Goal: Task Accomplishment & Management: Manage account settings

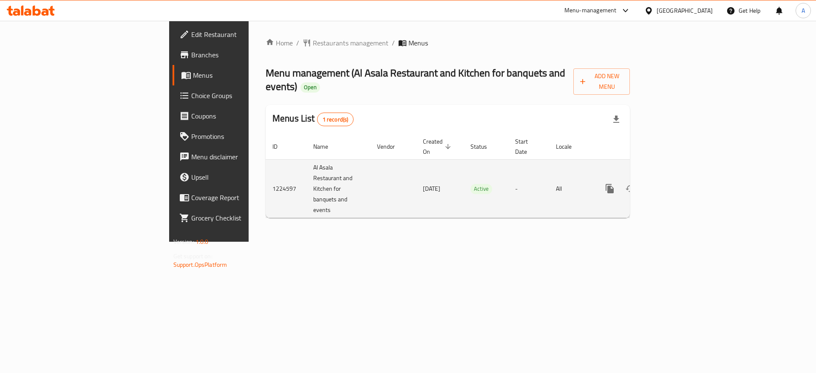
click at [676, 184] on icon "enhanced table" at bounding box center [671, 189] width 10 height 10
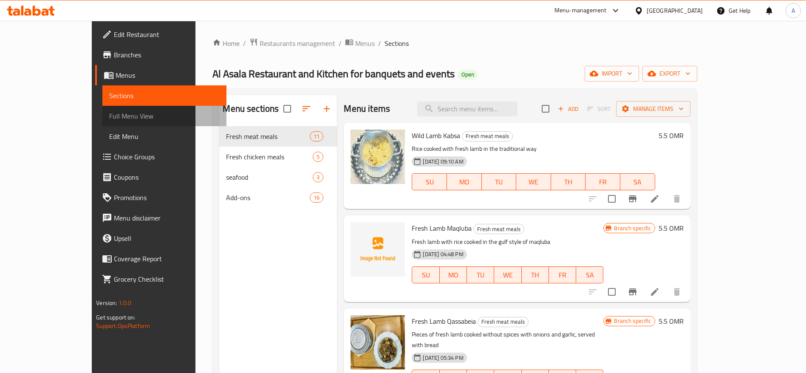
click at [109, 120] on span "Full Menu View" at bounding box center [164, 116] width 111 height 10
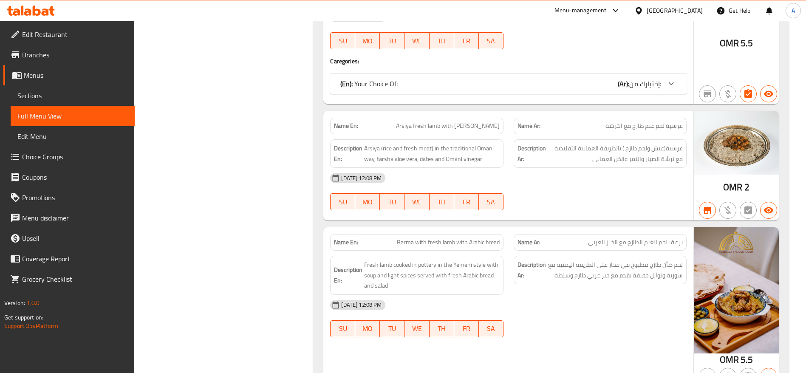
scroll to position [765, 0]
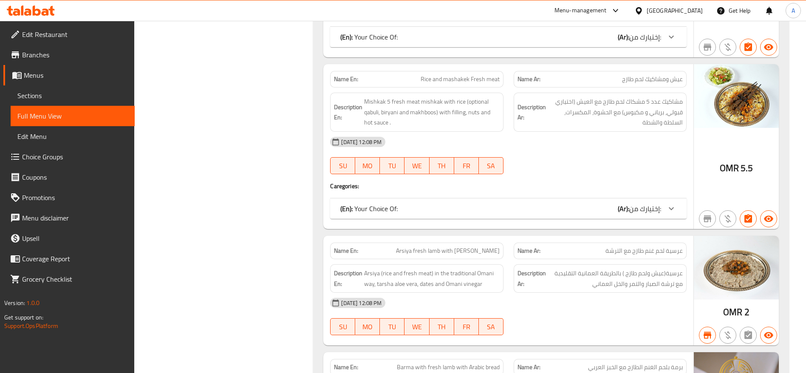
click at [735, 167] on span "OMR" at bounding box center [729, 168] width 19 height 17
click at [736, 184] on div "OMR 5.5" at bounding box center [736, 146] width 85 height 165
click at [741, 172] on span "5.5" at bounding box center [747, 168] width 12 height 17
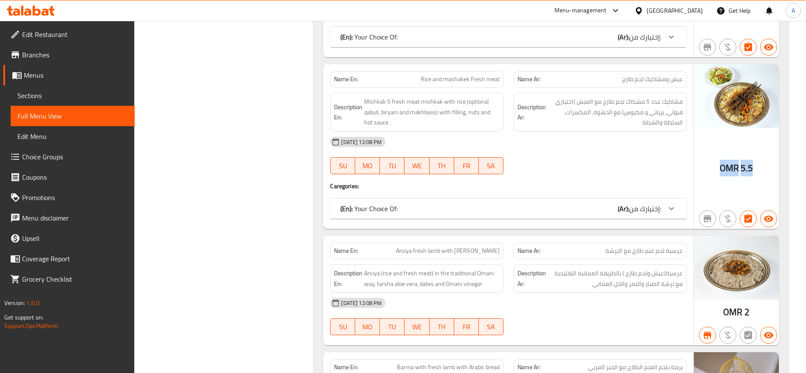
click at [741, 172] on span "5.5" at bounding box center [747, 168] width 12 height 17
click at [734, 188] on div "OMR 5.5" at bounding box center [736, 146] width 85 height 165
click at [581, 156] on div "[DATE] 12:08 PM SU MO TU WE TH FR SA" at bounding box center [508, 156] width 367 height 48
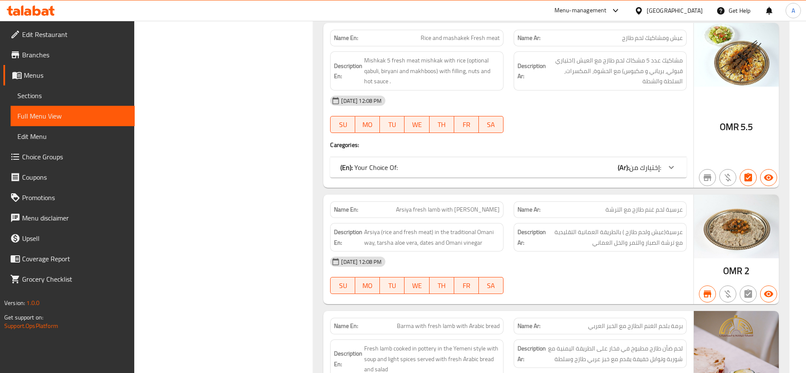
scroll to position [638, 0]
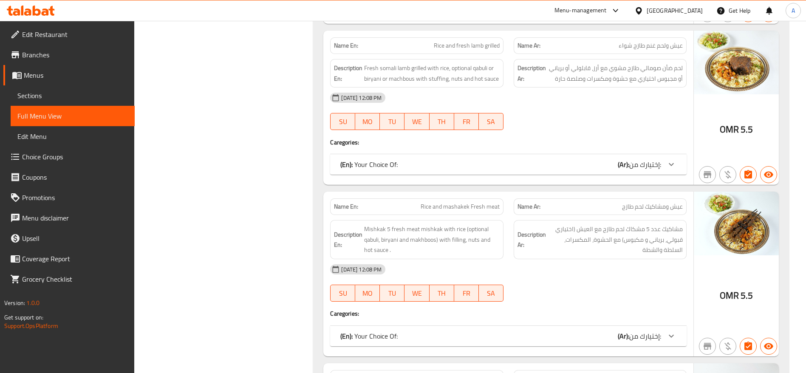
click at [551, 281] on div "[DATE] 12:08 PM SU MO TU WE TH FR SA" at bounding box center [508, 283] width 367 height 48
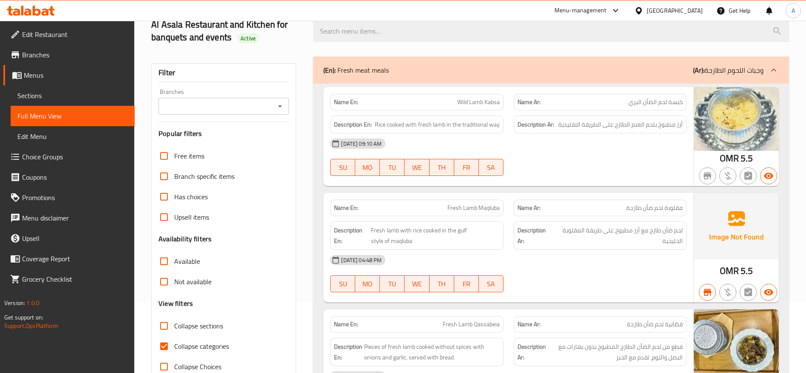
scroll to position [0, 0]
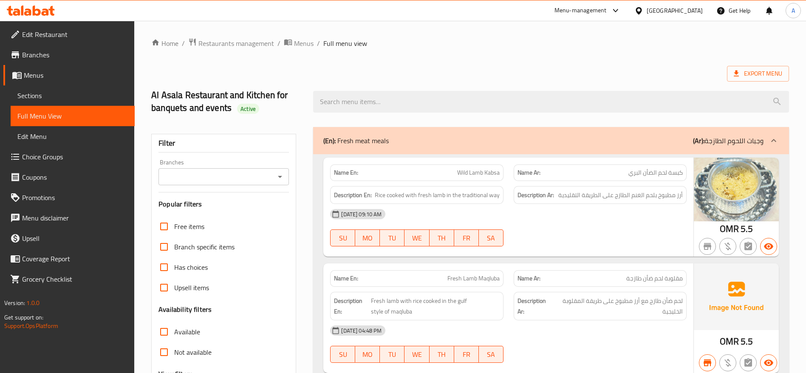
click at [213, 103] on h2 "Al Asala Restaurant and Kitchen for banquets and events Active" at bounding box center [227, 102] width 152 height 26
click at [310, 114] on div at bounding box center [551, 102] width 486 height 32
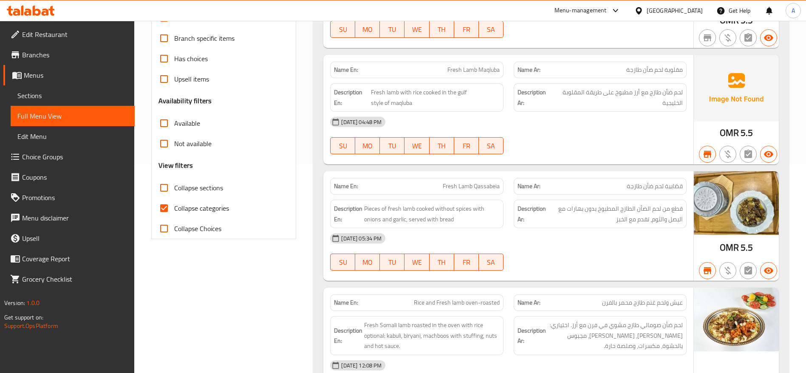
scroll to position [191, 0]
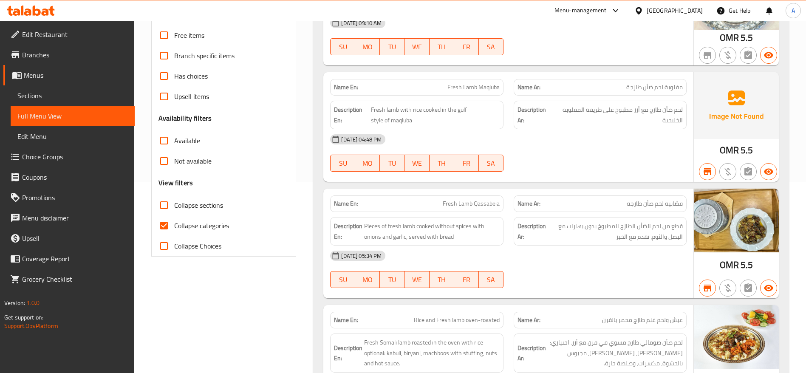
click at [655, 77] on div "Name Ar: مقلوبة لحم ضأن طازجة" at bounding box center [600, 87] width 183 height 27
click at [648, 75] on div "Name Ar: مقلوبة لحم ضأن طازجة" at bounding box center [600, 87] width 183 height 27
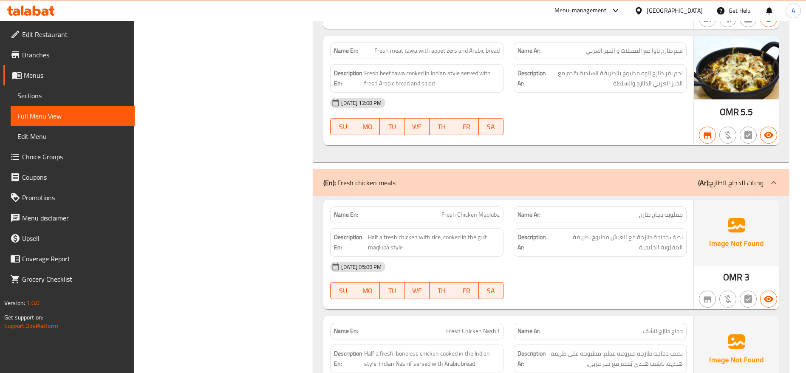
scroll to position [1658, 0]
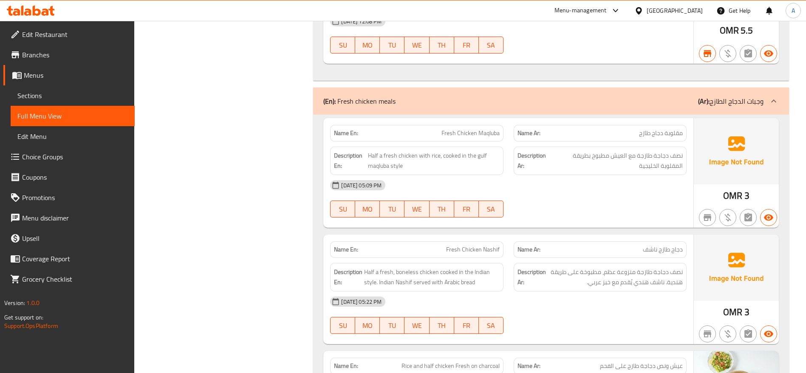
scroll to position [1594, 0]
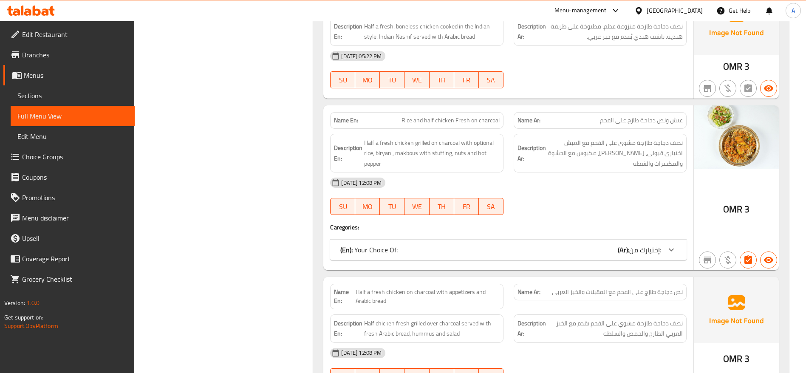
scroll to position [1913, 0]
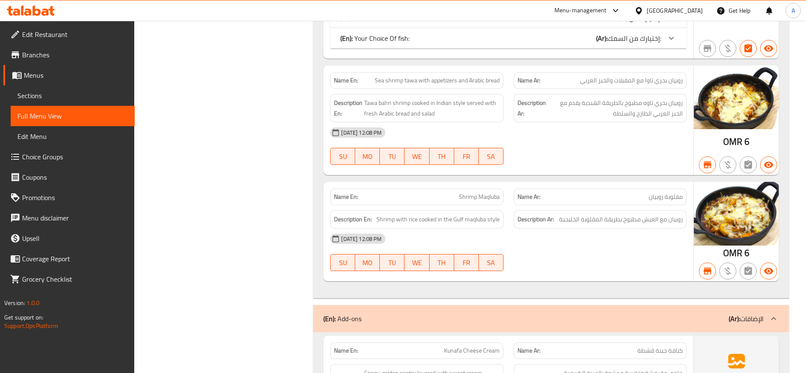
scroll to position [2742, 0]
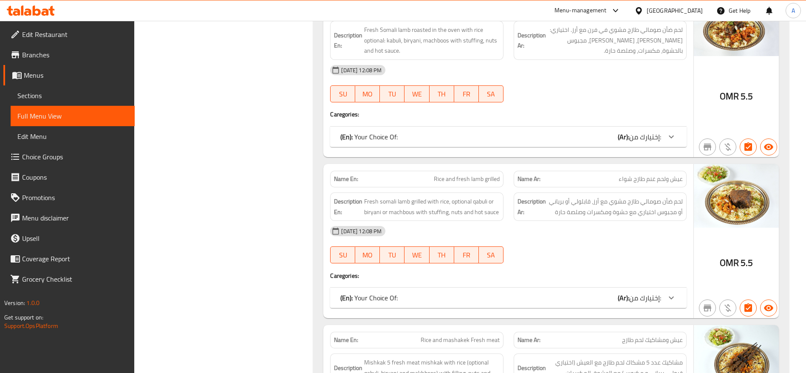
scroll to position [510, 0]
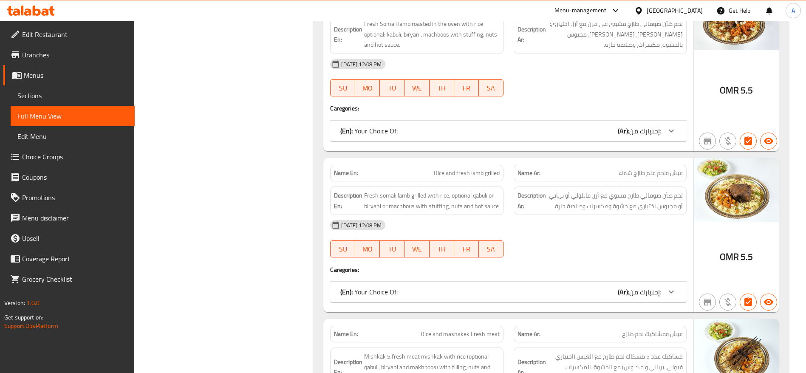
click at [583, 266] on h4 "Caregories:" at bounding box center [508, 270] width 357 height 9
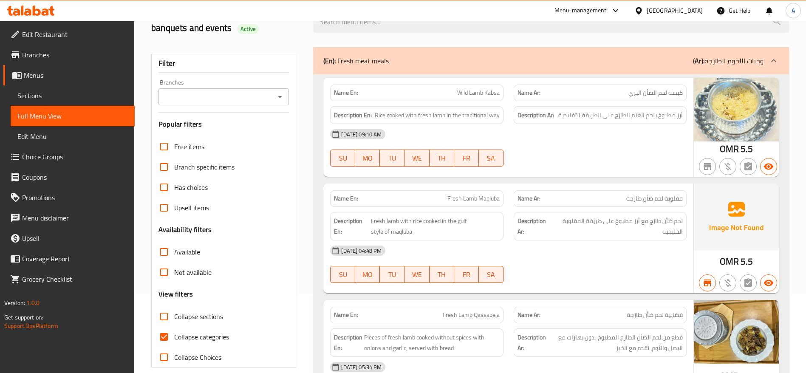
scroll to position [0, 0]
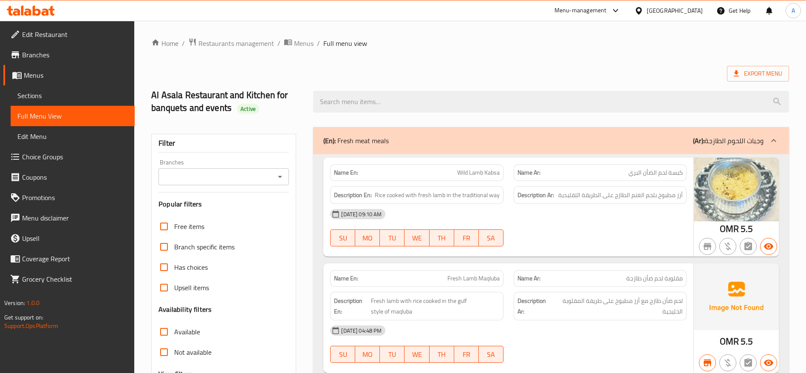
click at [738, 222] on span "OMR" at bounding box center [729, 229] width 19 height 17
click at [739, 222] on div "OMR 5.5" at bounding box center [736, 207] width 85 height 99
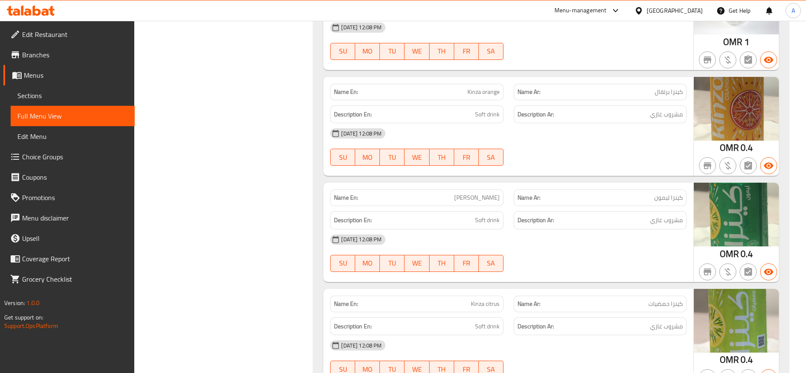
scroll to position [3379, 0]
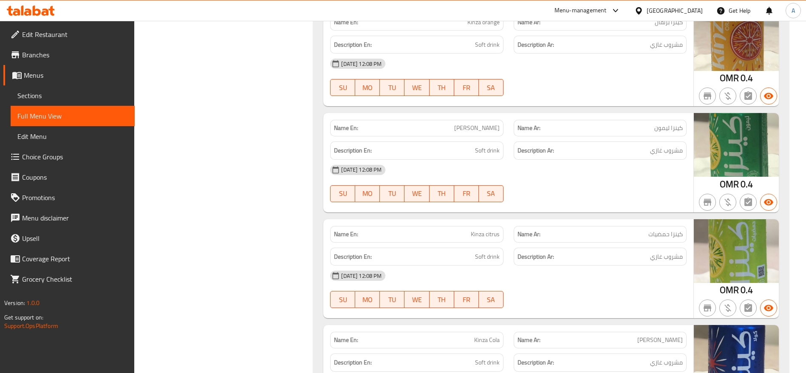
click at [82, 351] on div "Edit Restaurant Branches Menus Sections Full Menu View Edit Menu Choice Groups …" at bounding box center [67, 207] width 135 height 373
click at [83, 351] on div "Edit Restaurant Branches Menus Sections Full Menu View Edit Menu Choice Groups …" at bounding box center [67, 207] width 135 height 373
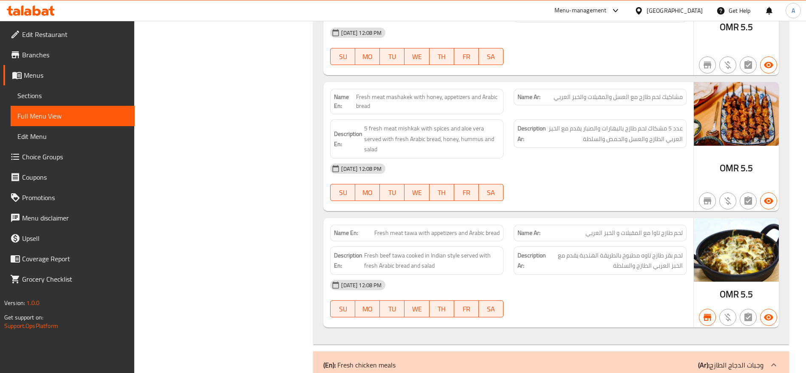
scroll to position [0, 0]
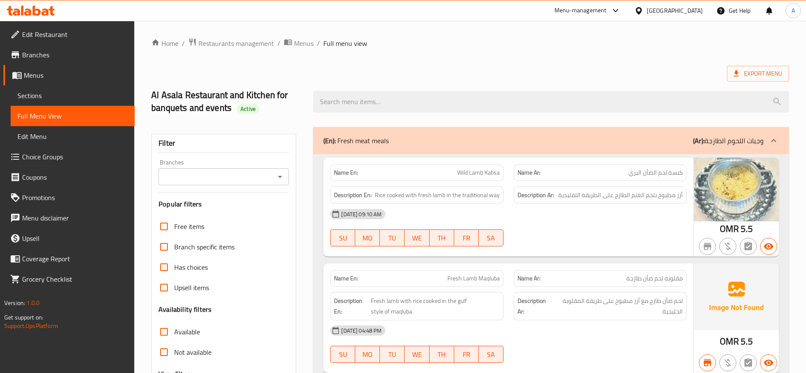
click at [647, 12] on div at bounding box center [641, 10] width 12 height 9
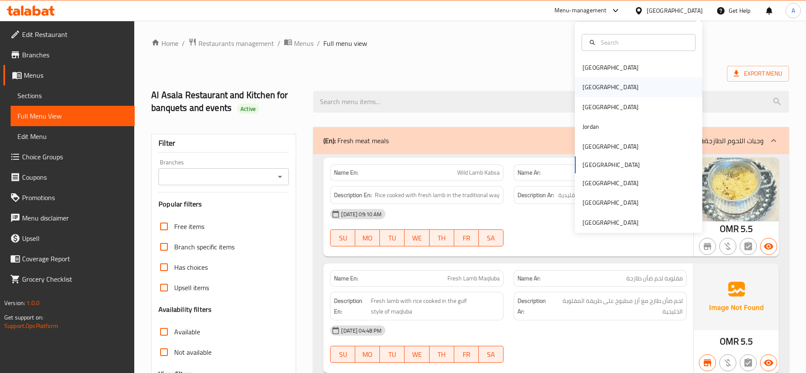
click at [645, 87] on div "[GEOGRAPHIC_DATA]" at bounding box center [639, 87] width 128 height 20
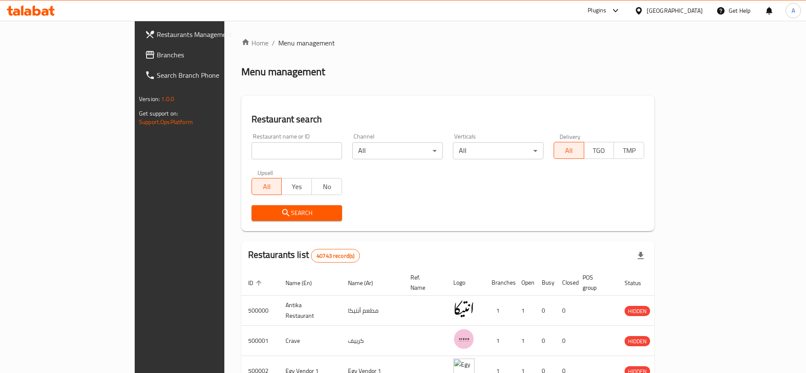
click at [138, 47] on link "Branches" at bounding box center [203, 55] width 131 height 20
